Goal: Transaction & Acquisition: Register for event/course

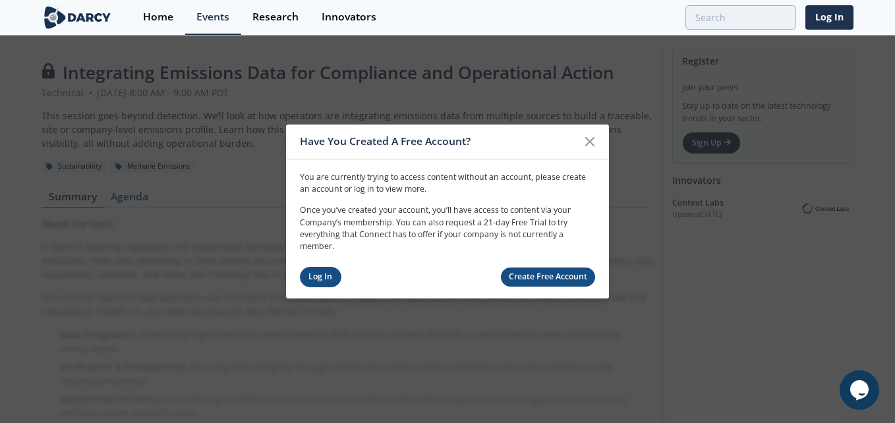
click at [327, 273] on link "Log In" at bounding box center [321, 277] width 42 height 20
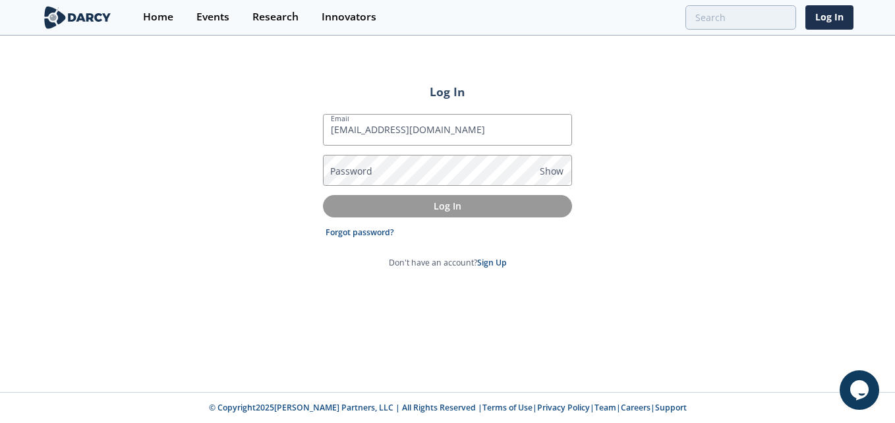
type input "[EMAIL_ADDRESS][DOMAIN_NAME]"
click at [366, 169] on label "Password" at bounding box center [351, 171] width 42 height 14
click at [345, 167] on label "Password" at bounding box center [351, 171] width 42 height 14
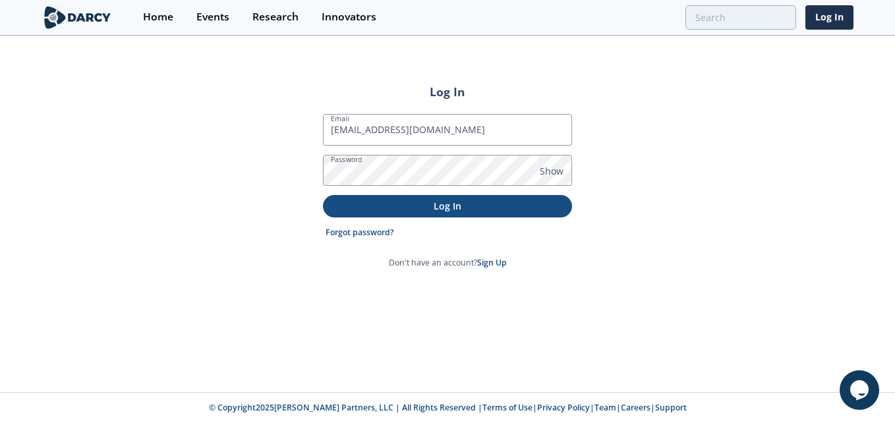
drag, startPoint x: 366, startPoint y: 213, endPoint x: 351, endPoint y: 204, distance: 17.7
click at [351, 204] on p "Log In" at bounding box center [447, 206] width 231 height 14
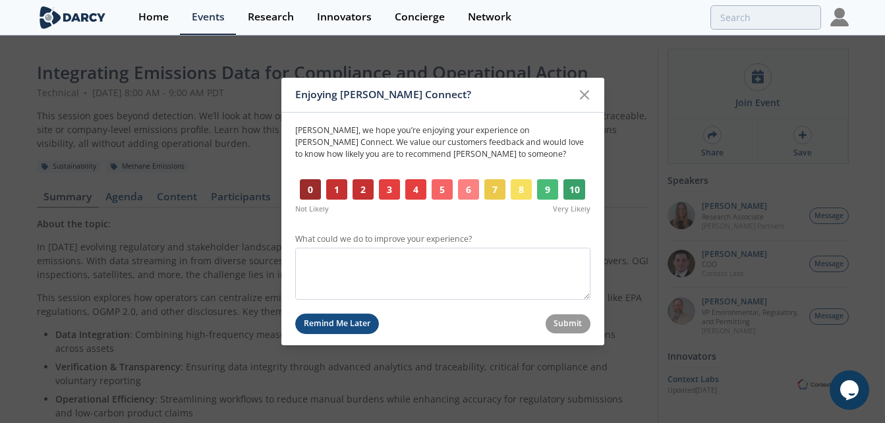
click at [339, 330] on button "Remind Me Later" at bounding box center [337, 324] width 84 height 20
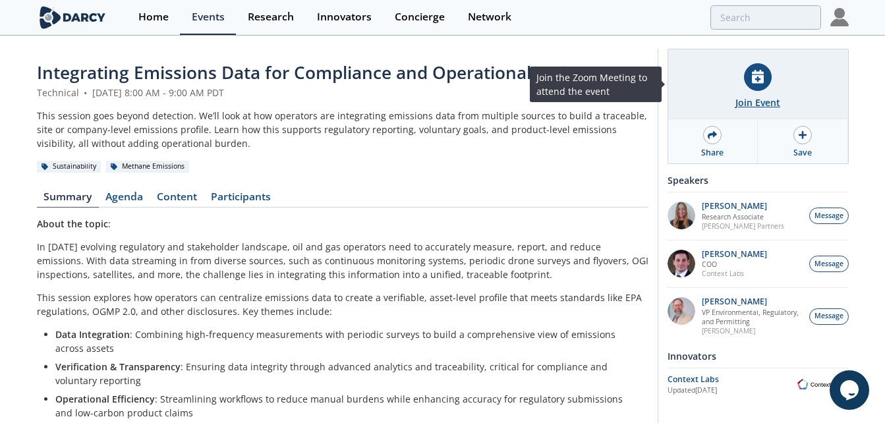
click at [752, 93] on div "Join Event" at bounding box center [758, 84] width 180 height 70
